Goal: Information Seeking & Learning: Learn about a topic

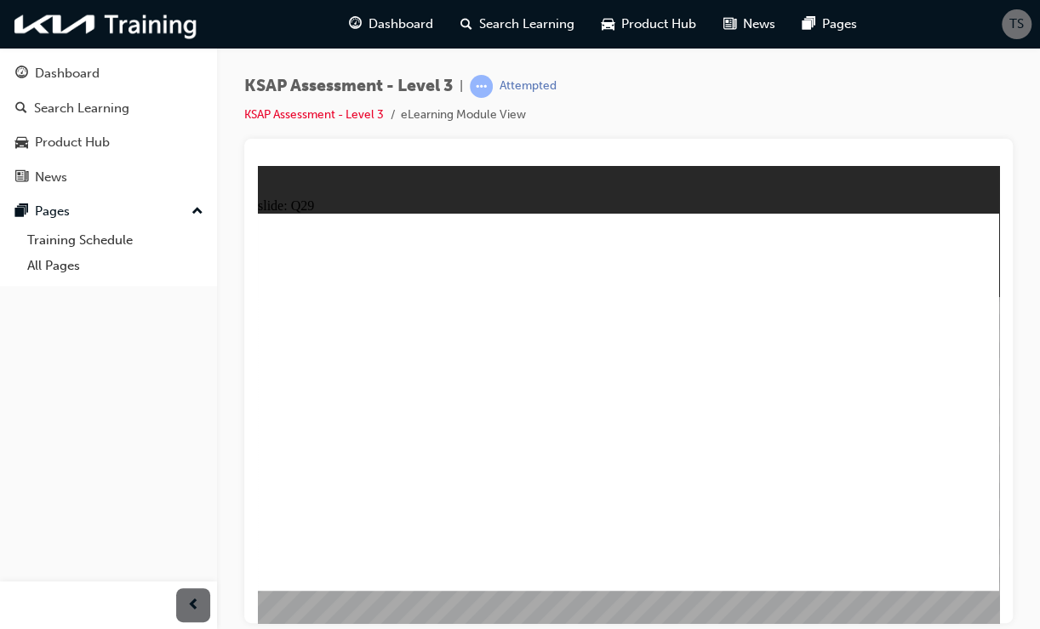
checkbox input "true"
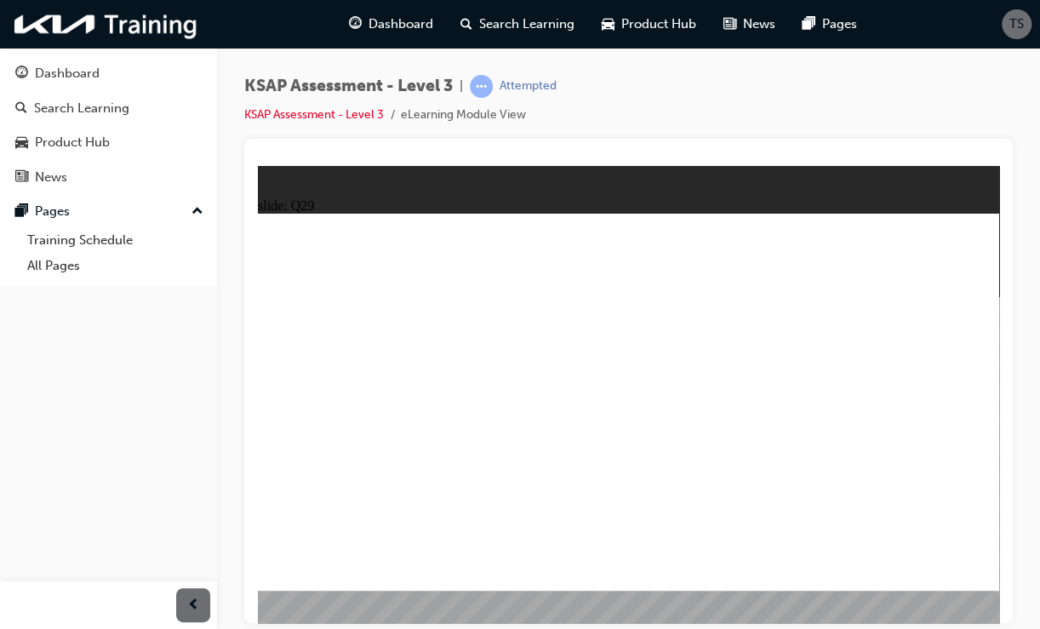
checkbox input "true"
radio input "true"
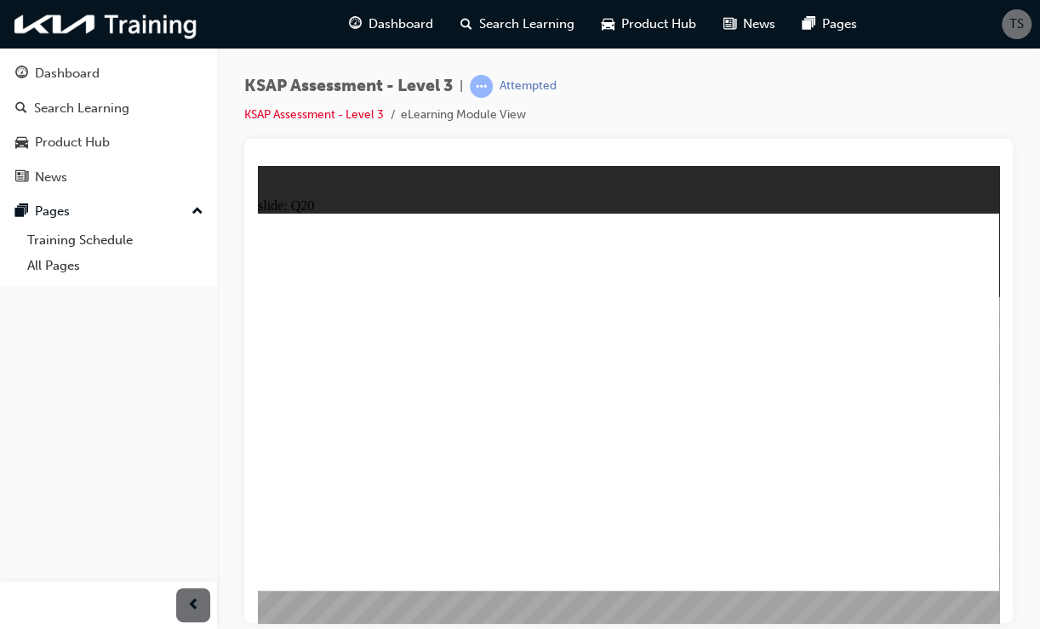
click at [298, 112] on link "KSAP Assessment - Level 3" at bounding box center [314, 114] width 140 height 14
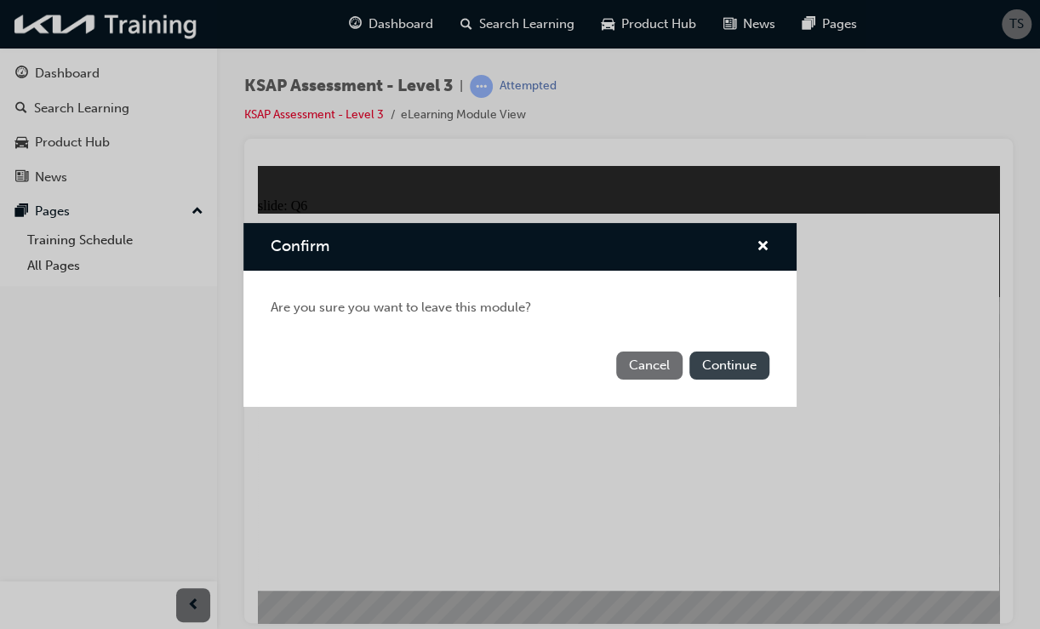
click at [728, 370] on button "Continue" at bounding box center [730, 366] width 80 height 28
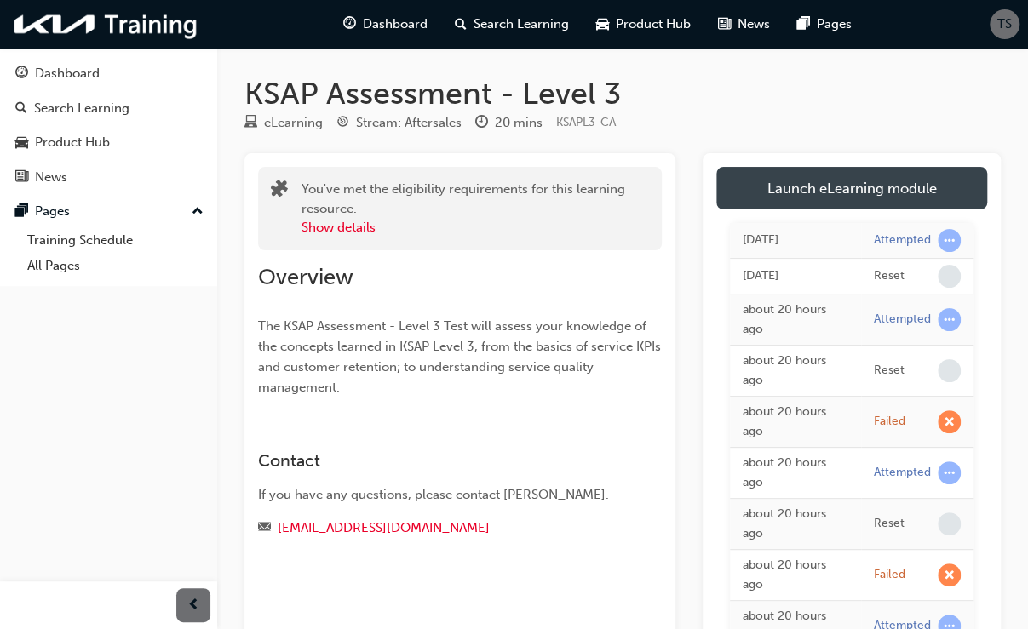
click at [847, 176] on link "Launch eLearning module" at bounding box center [851, 188] width 271 height 43
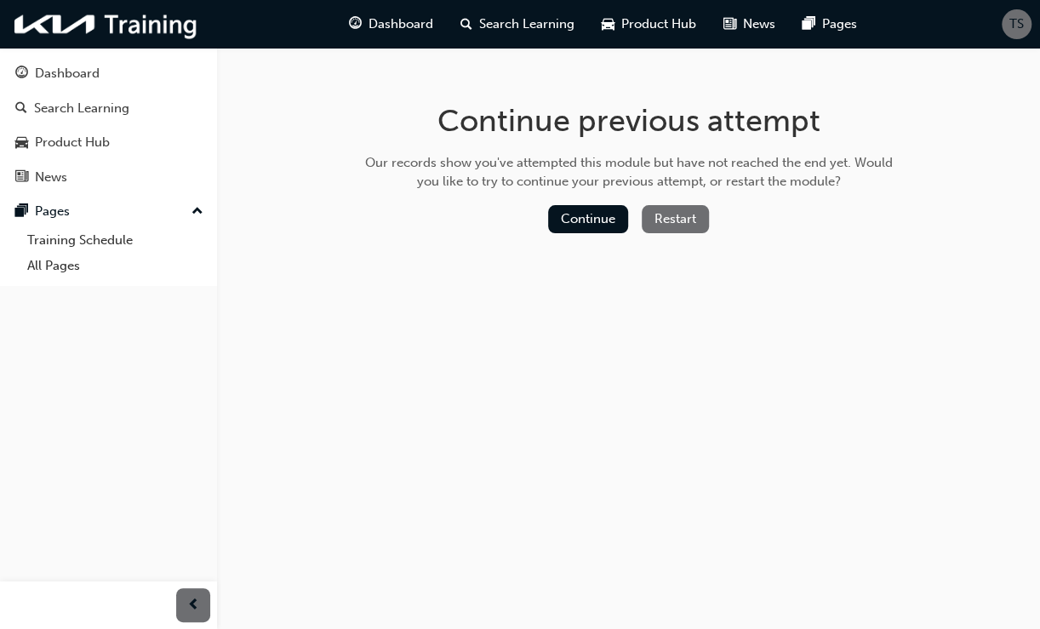
click at [691, 224] on button "Restart" at bounding box center [675, 219] width 67 height 28
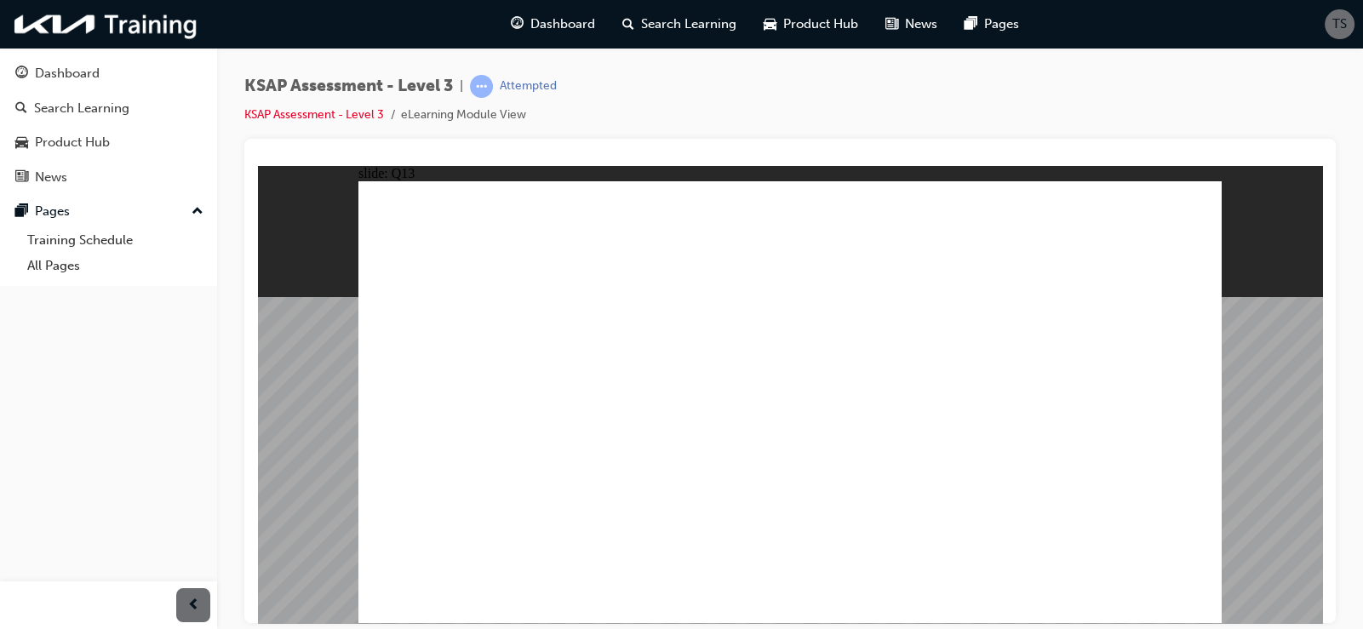
radio input "true"
click at [312, 118] on link "KSAP Assessment - Level 3" at bounding box center [314, 114] width 140 height 14
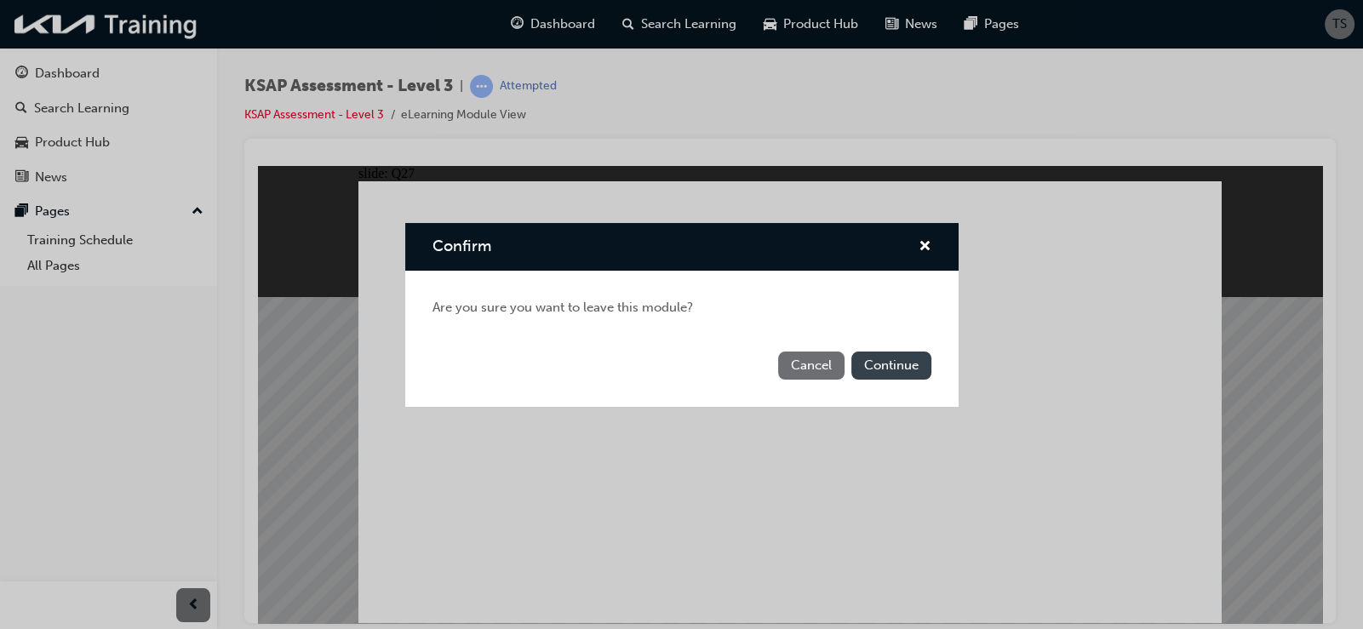
click at [864, 360] on button "Continue" at bounding box center [891, 366] width 80 height 28
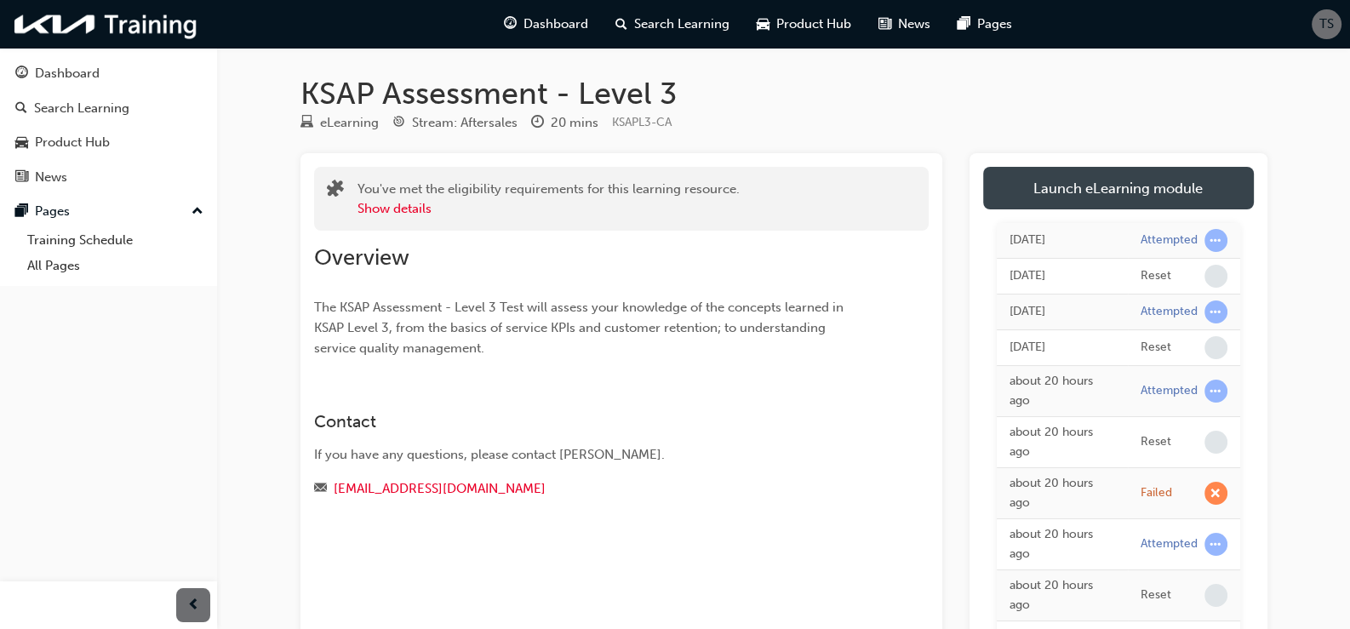
click at [1032, 208] on link "Launch eLearning module" at bounding box center [1118, 188] width 271 height 43
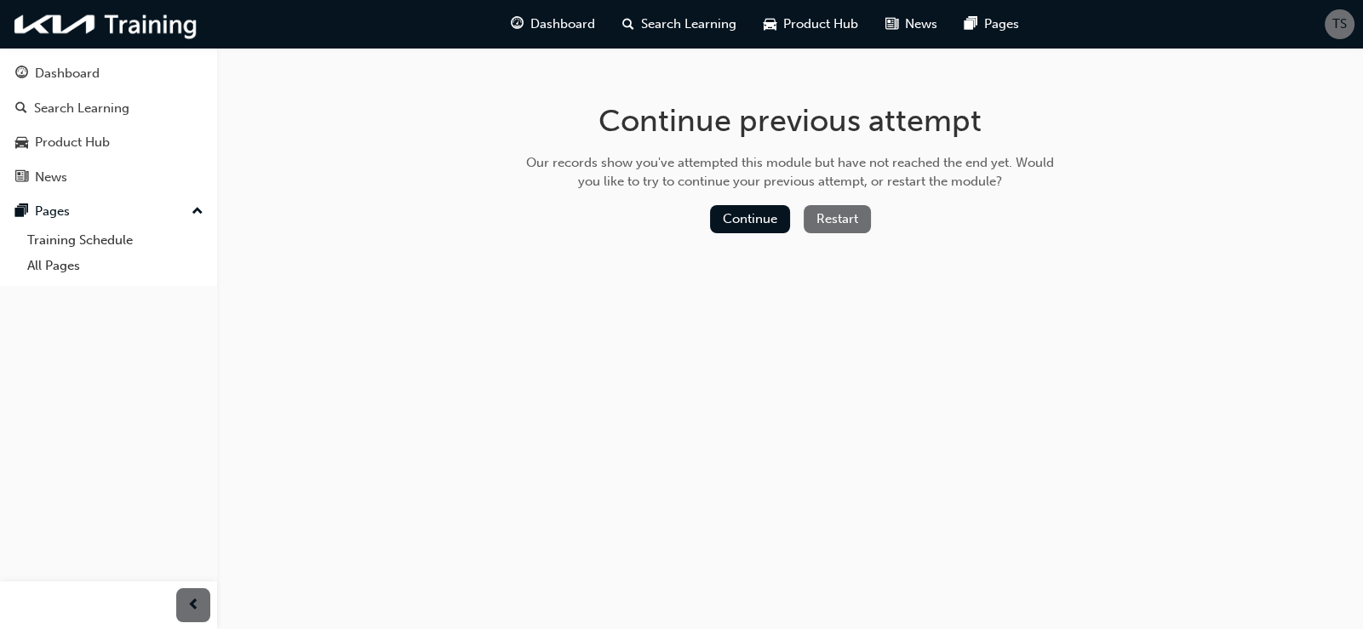
click at [852, 212] on button "Restart" at bounding box center [837, 219] width 67 height 28
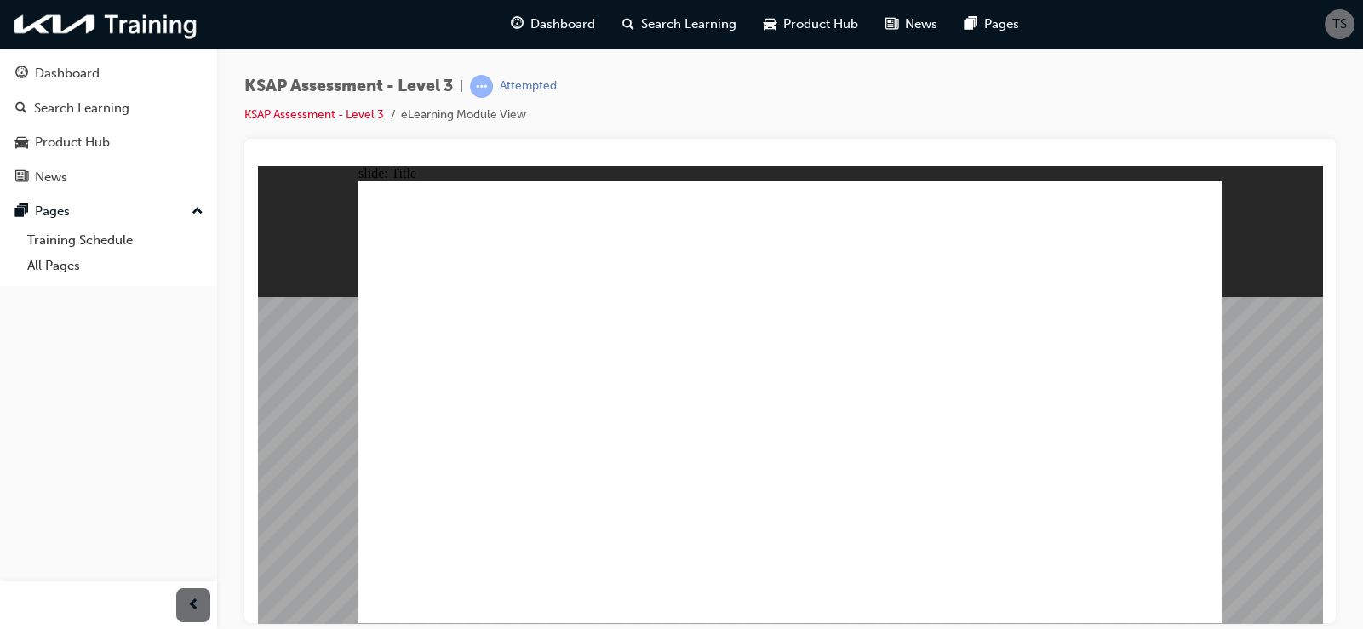
radio input "true"
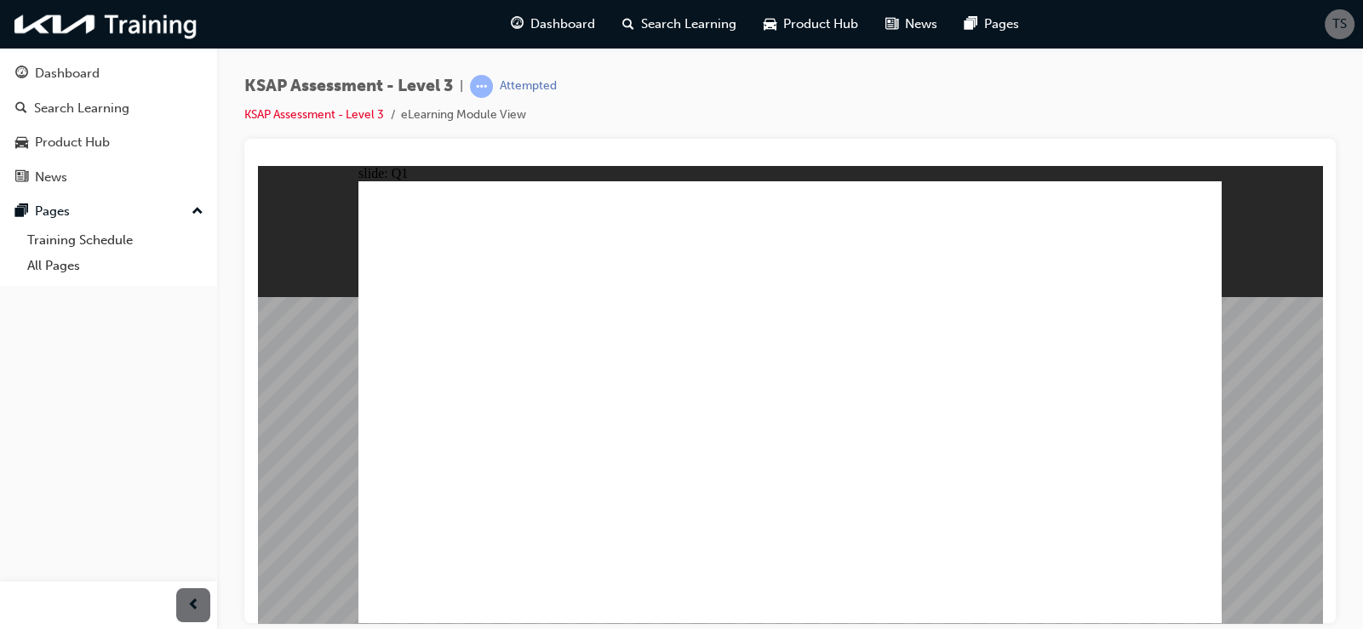
checkbox input "true"
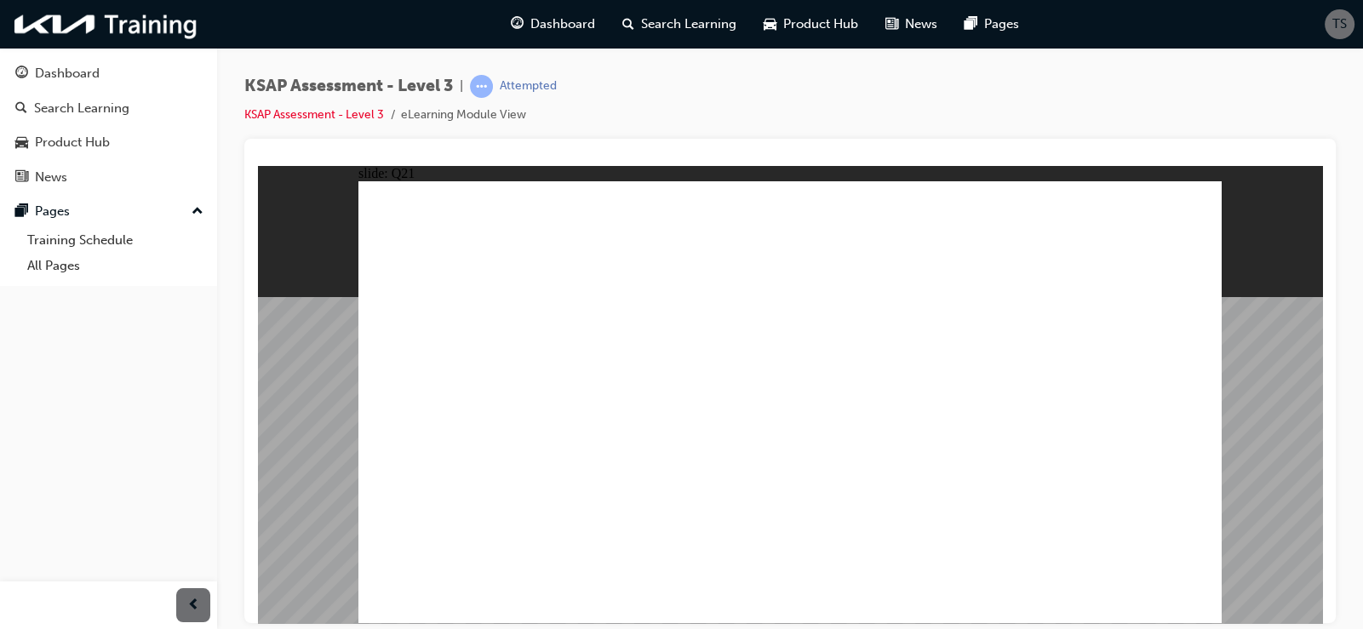
checkbox input "true"
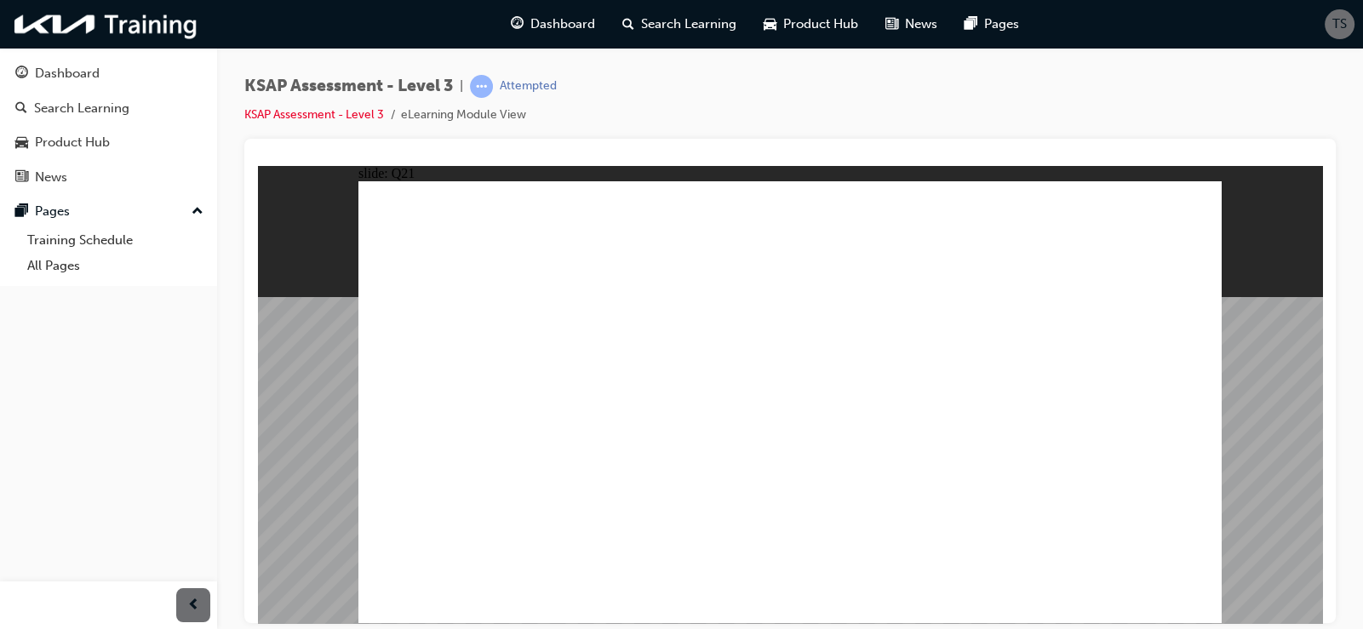
radio input "true"
